Goal: Transaction & Acquisition: Purchase product/service

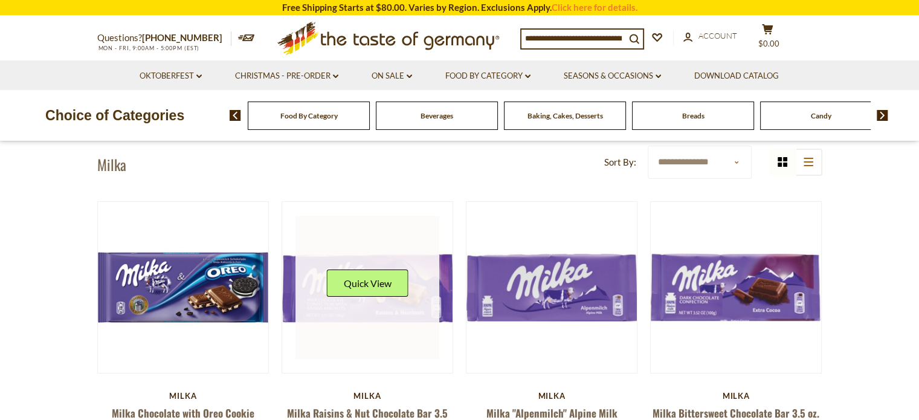
scroll to position [181, 0]
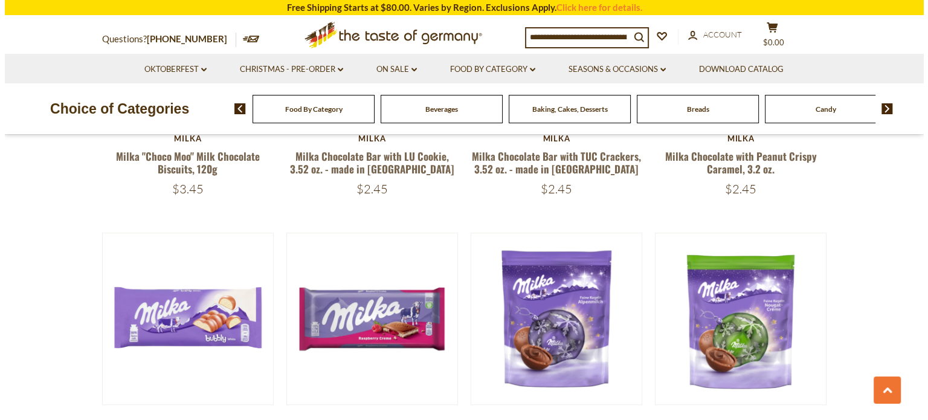
scroll to position [906, 0]
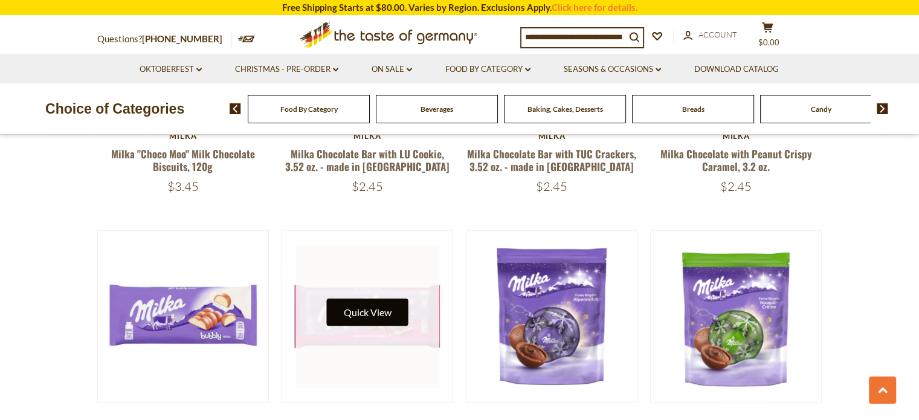
click at [381, 299] on button "Quick View" at bounding box center [367, 312] width 82 height 27
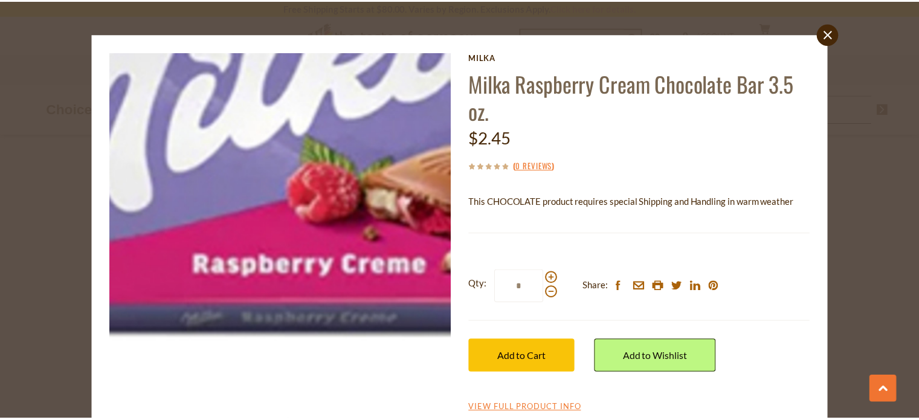
scroll to position [0, 0]
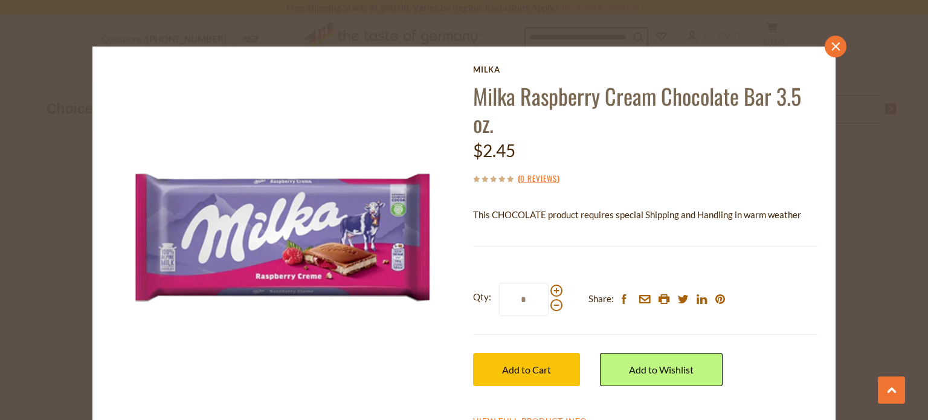
click at [832, 42] on icon "close" at bounding box center [836, 46] width 9 height 9
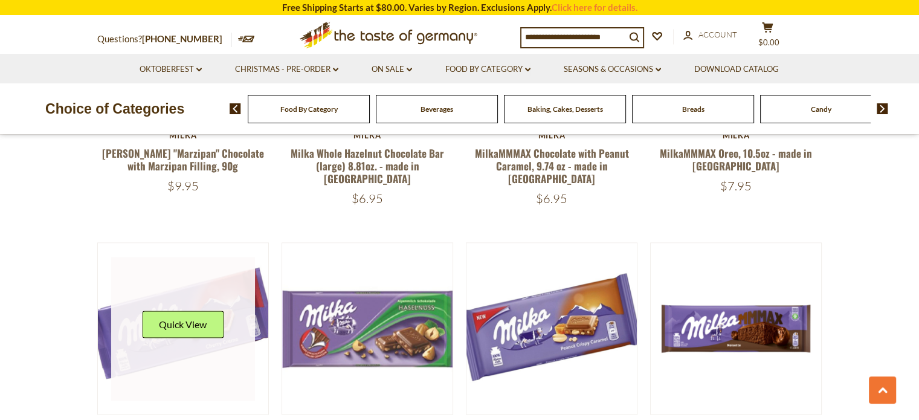
scroll to position [1511, 0]
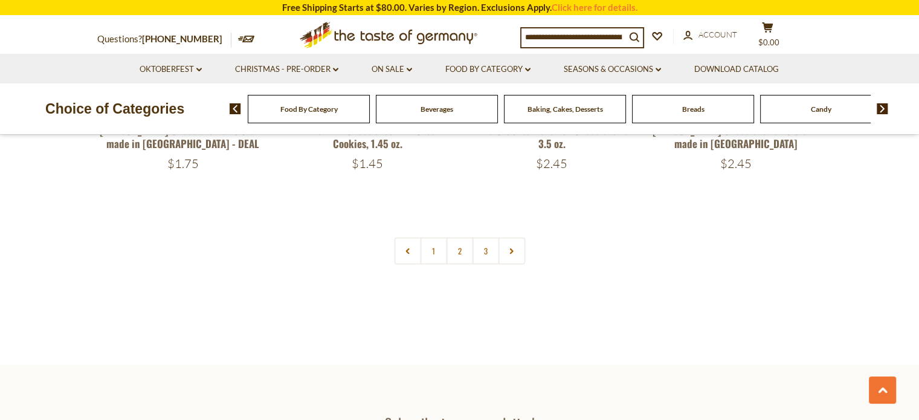
scroll to position [2700, 0]
click at [459, 237] on link "2" at bounding box center [459, 250] width 27 height 27
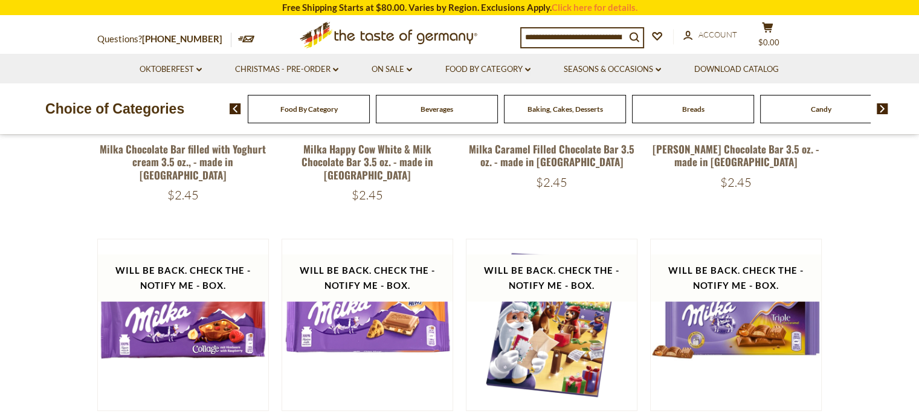
scroll to position [311, 0]
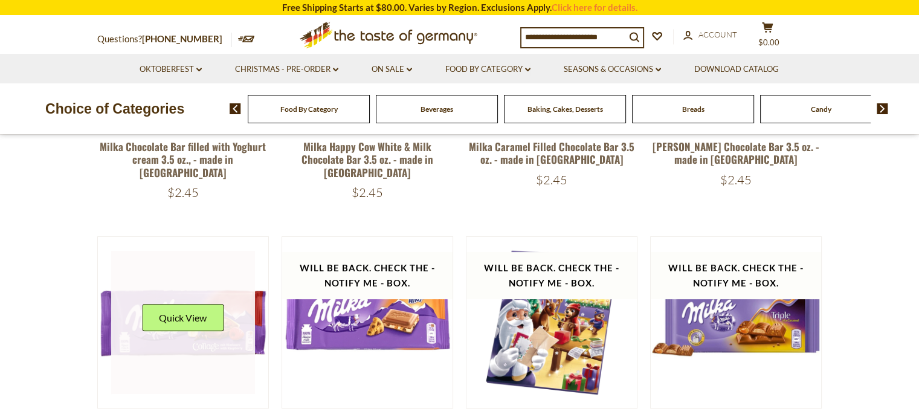
click at [182, 325] on div "Quick View" at bounding box center [183, 322] width 82 height 36
click at [180, 305] on button "Quick View" at bounding box center [183, 317] width 82 height 27
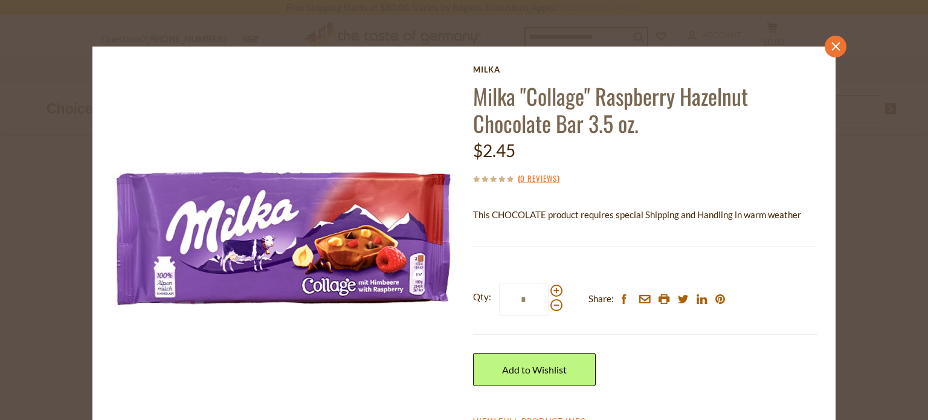
click at [832, 45] on icon at bounding box center [836, 46] width 8 height 8
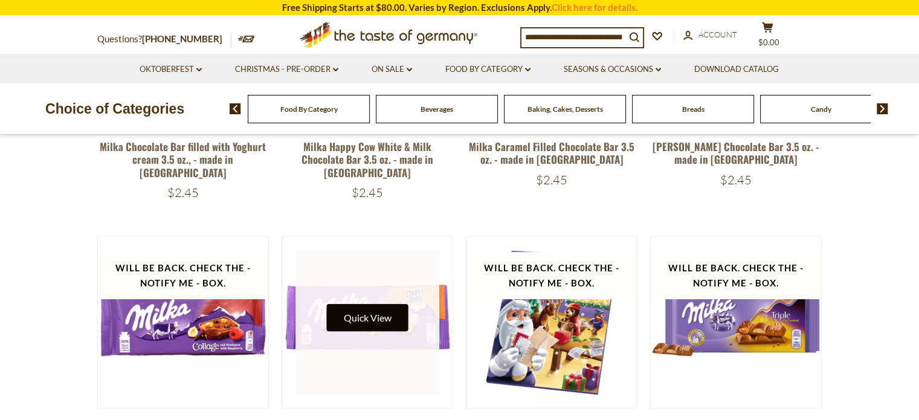
click at [358, 308] on button "Quick View" at bounding box center [367, 317] width 82 height 27
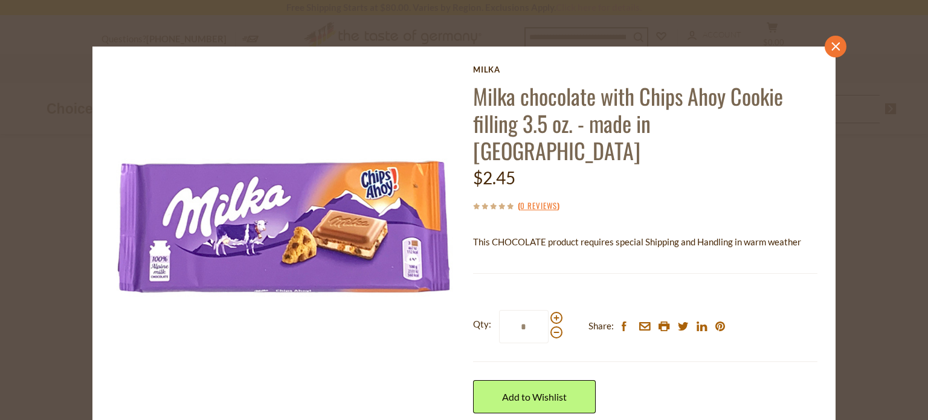
click at [832, 45] on icon "close" at bounding box center [836, 46] width 9 height 9
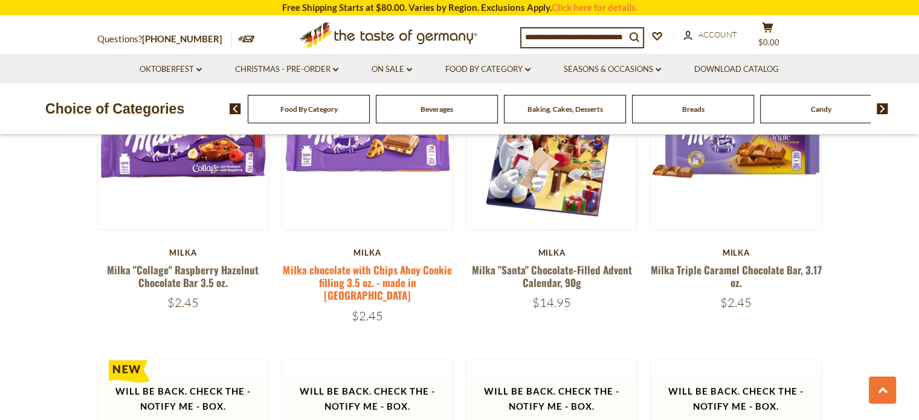
scroll to position [673, 0]
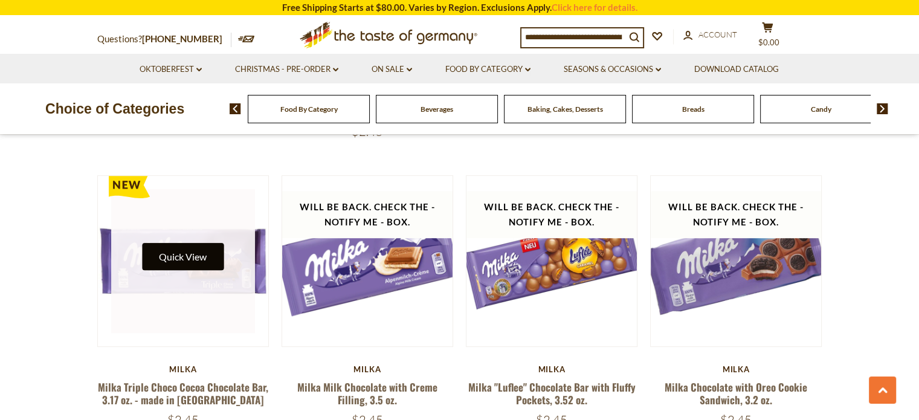
click at [191, 243] on button "Quick View" at bounding box center [183, 256] width 82 height 27
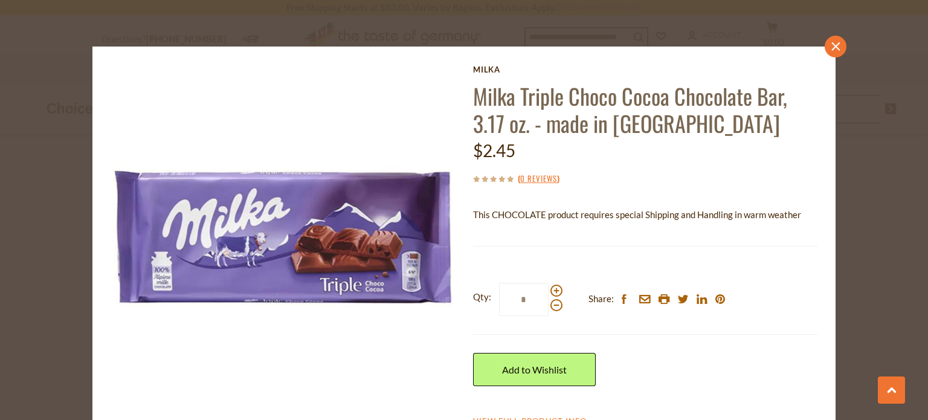
click at [834, 45] on icon "close" at bounding box center [836, 46] width 9 height 9
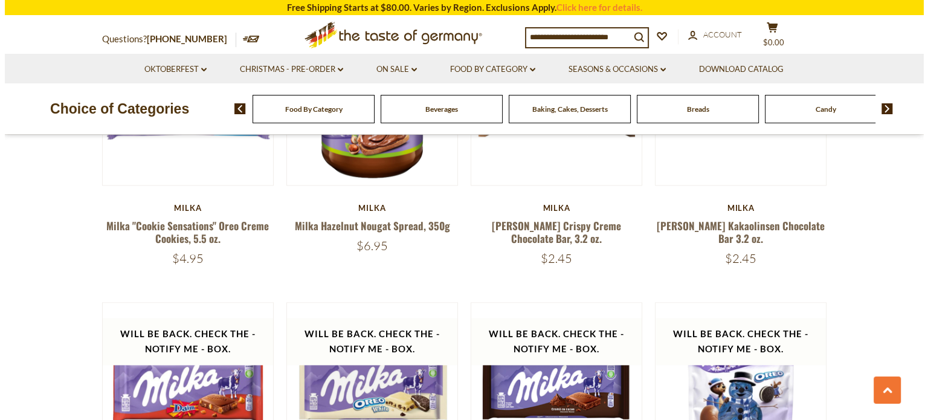
scroll to position [1459, 0]
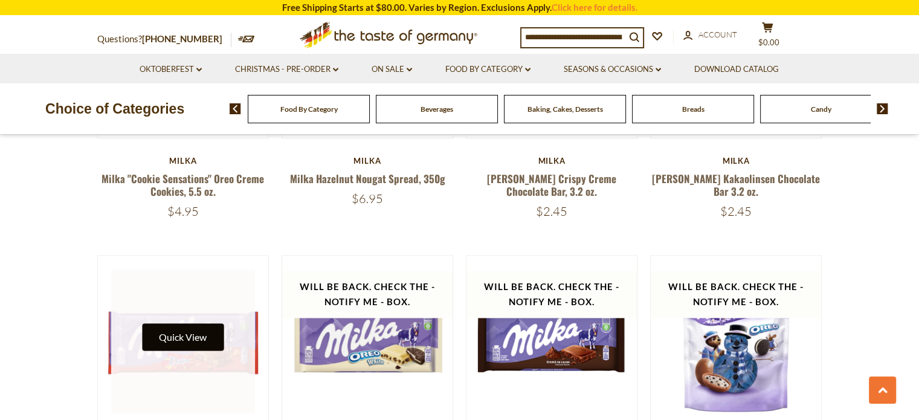
click at [171, 323] on button "Quick View" at bounding box center [183, 336] width 82 height 27
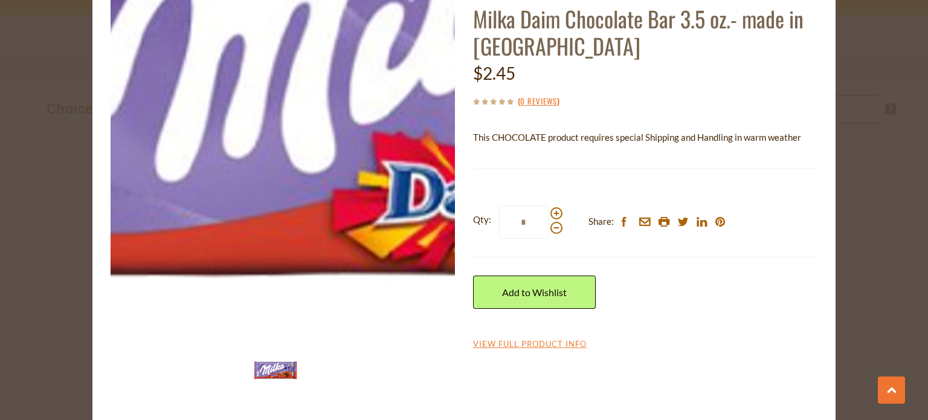
scroll to position [79, 0]
